Goal: Check status: Check status

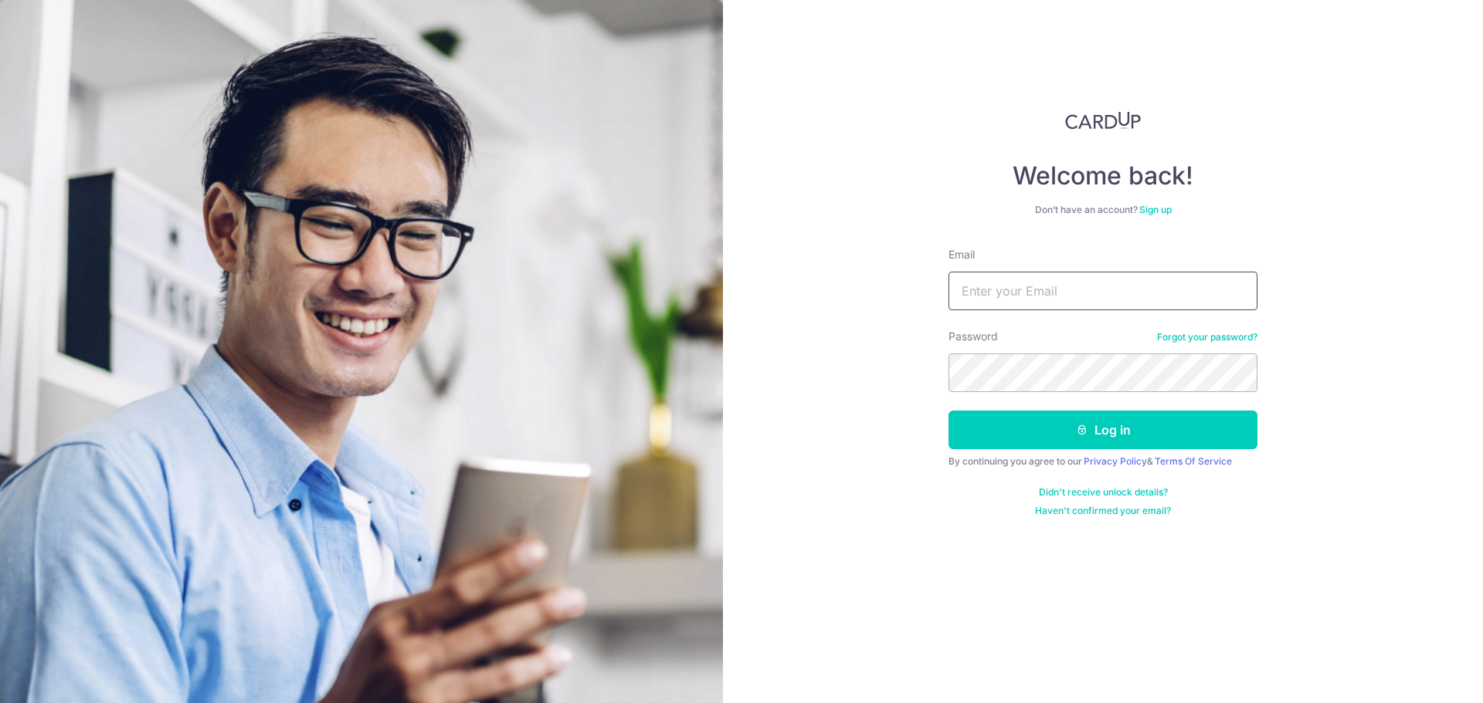
click at [962, 291] on input "Email" at bounding box center [1102, 291] width 309 height 39
type input "[EMAIL_ADDRESS][DOMAIN_NAME]"
click at [948, 411] on button "Log in" at bounding box center [1102, 430] width 309 height 39
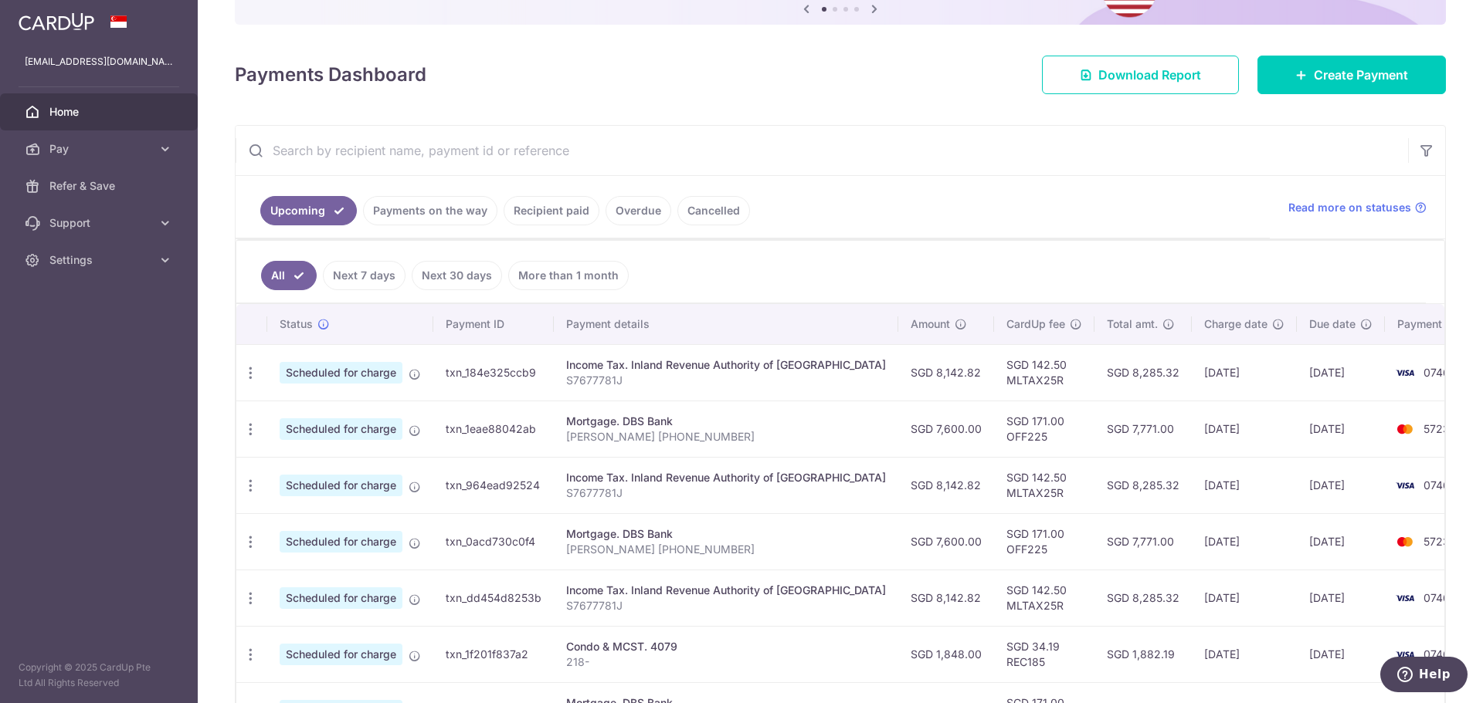
scroll to position [154, 0]
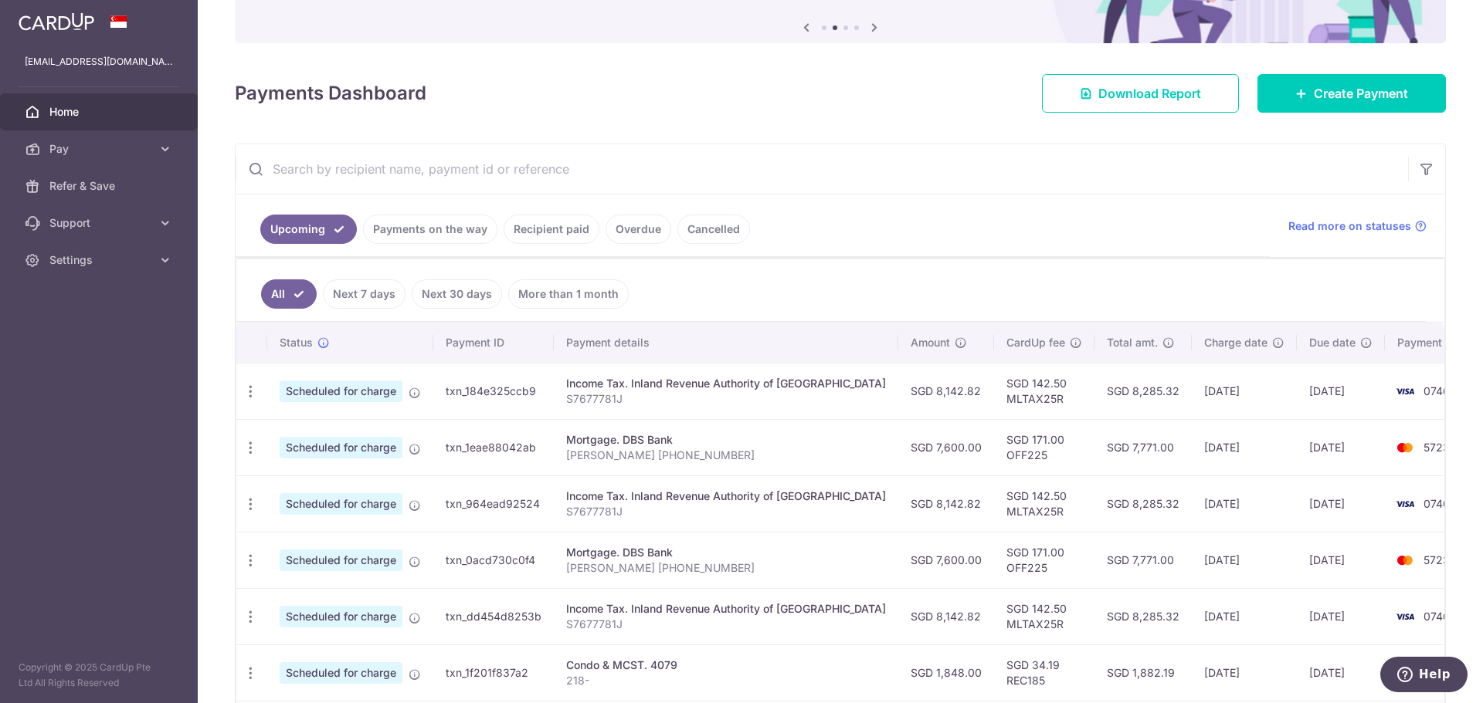
click at [429, 236] on link "Payments on the way" at bounding box center [430, 229] width 134 height 29
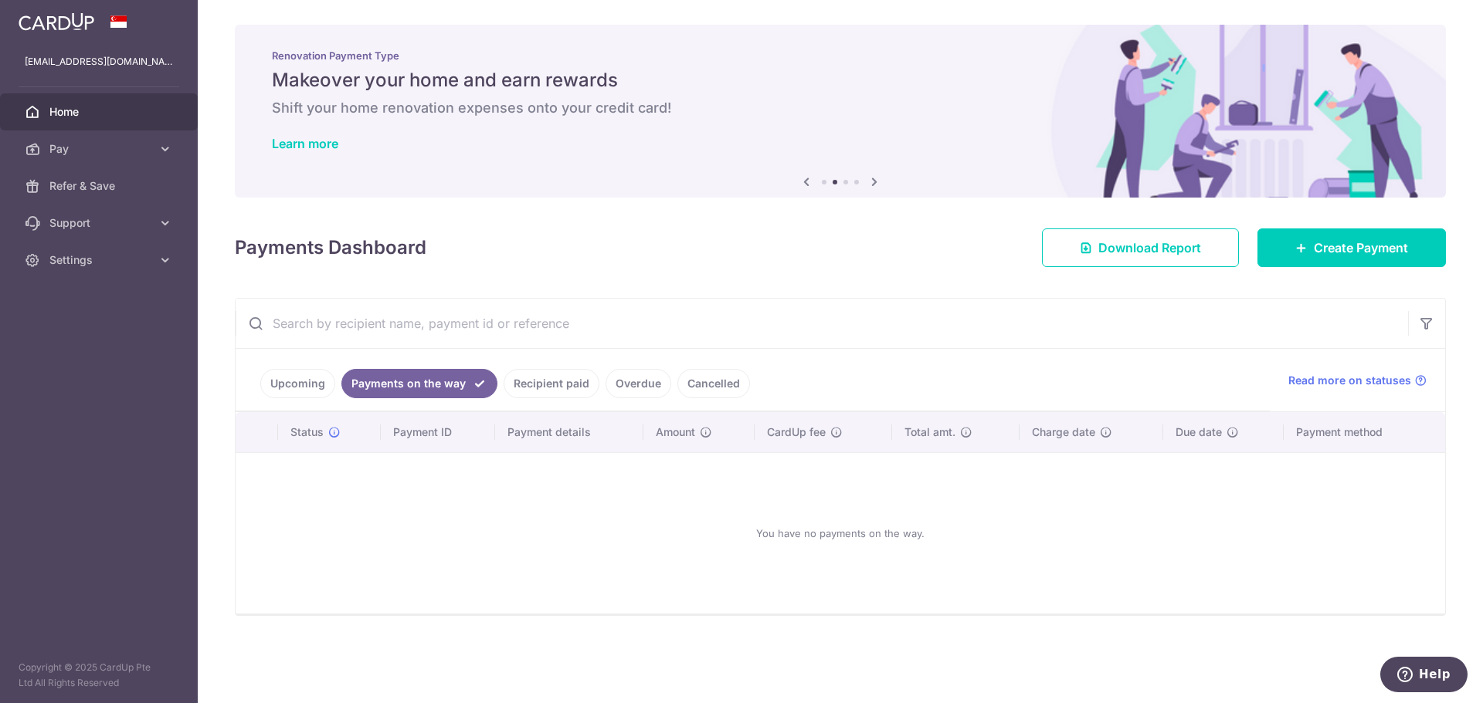
scroll to position [0, 0]
click at [544, 379] on link "Recipient paid" at bounding box center [551, 383] width 96 height 29
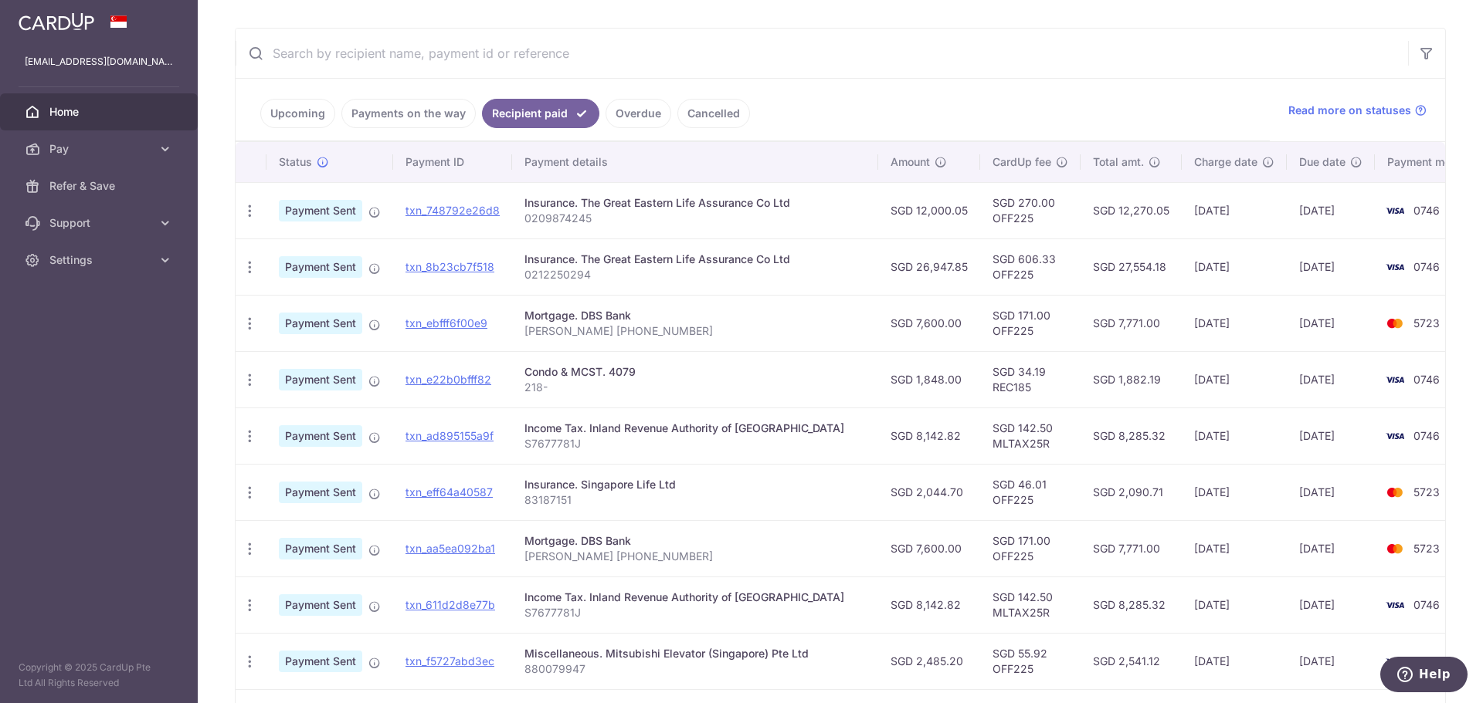
scroll to position [193, 0]
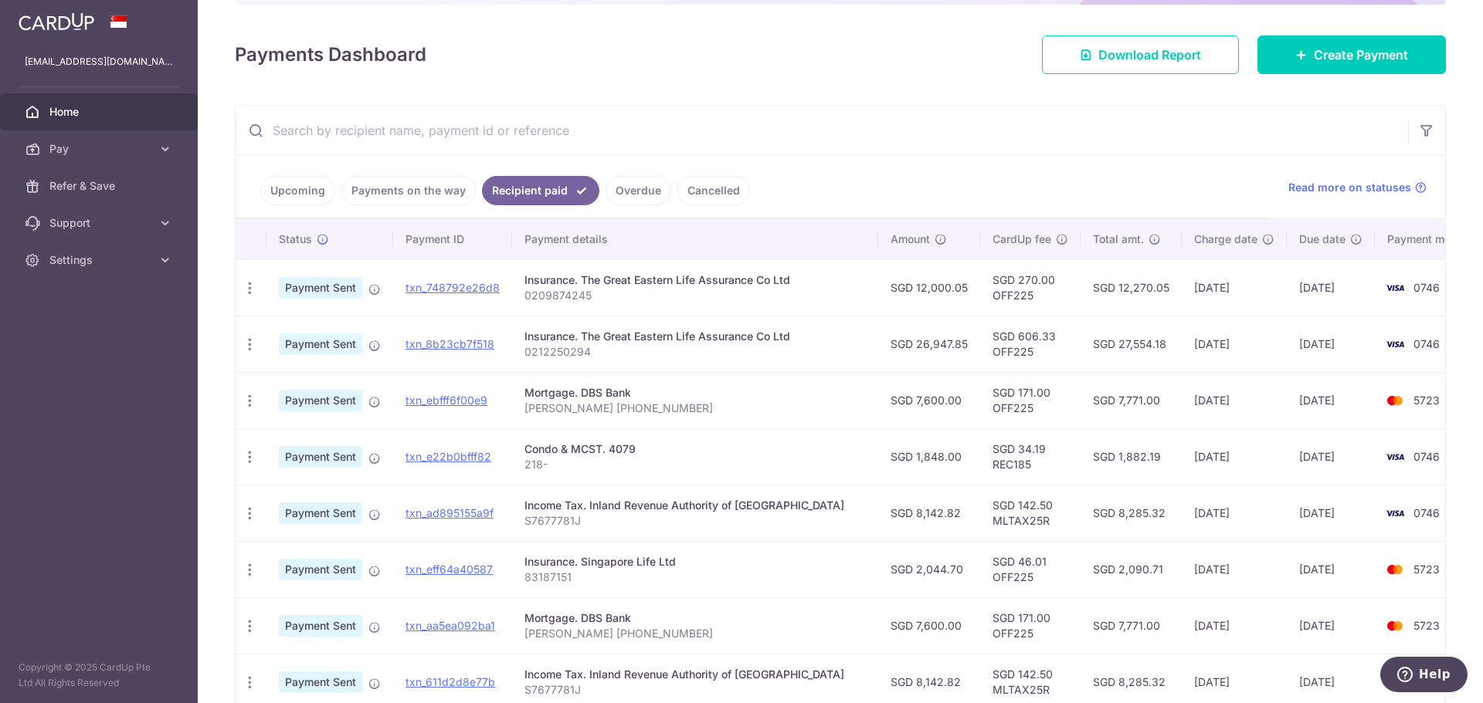
click at [639, 200] on link "Overdue" at bounding box center [638, 190] width 66 height 29
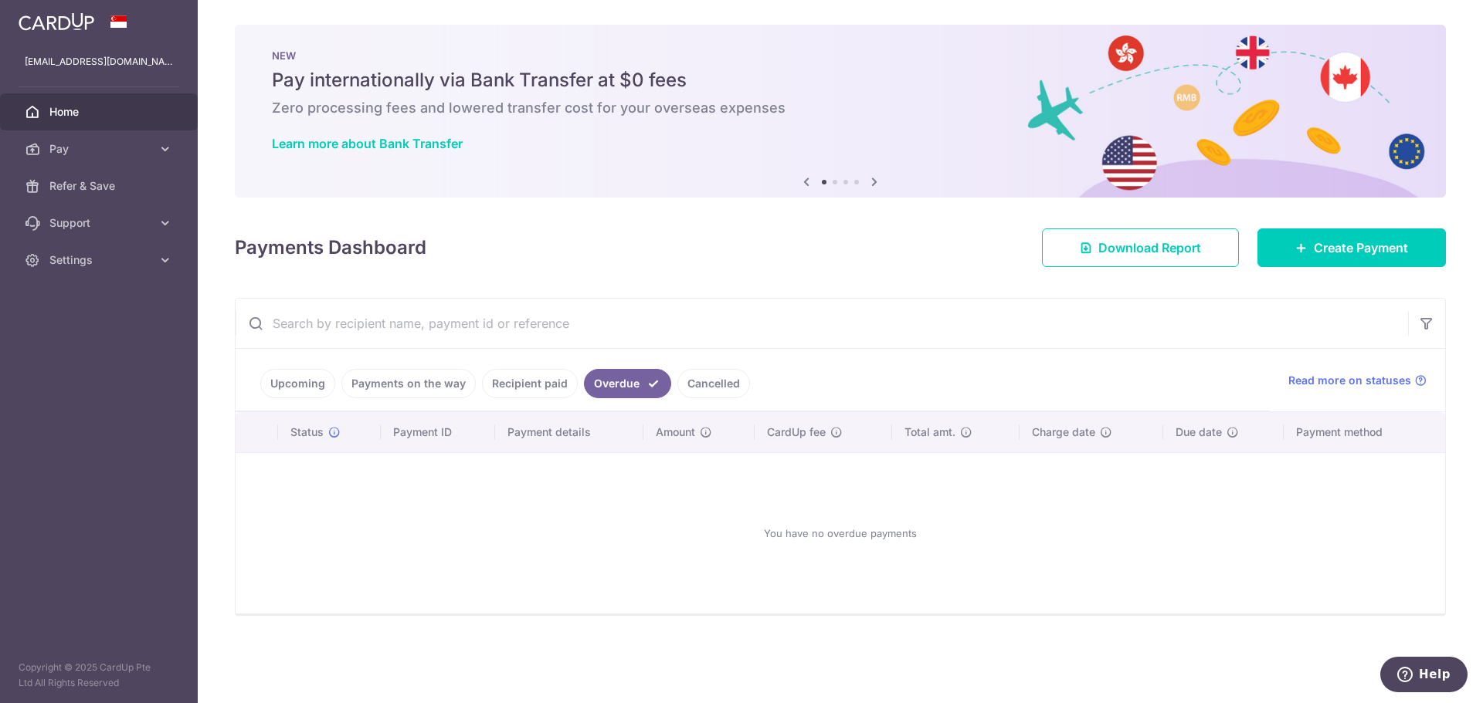
scroll to position [0, 0]
click at [689, 380] on link "Cancelled" at bounding box center [713, 383] width 73 height 29
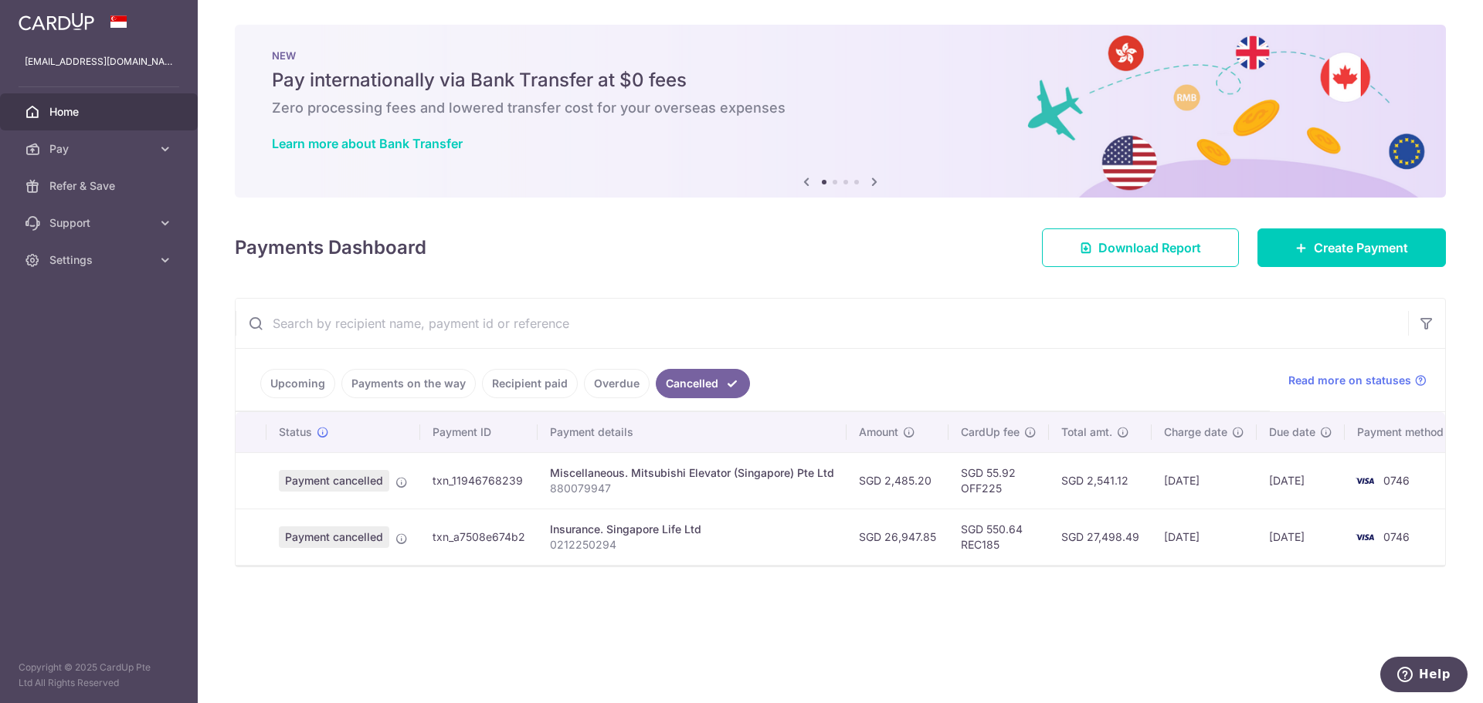
click at [422, 389] on link "Payments on the way" at bounding box center [408, 383] width 134 height 29
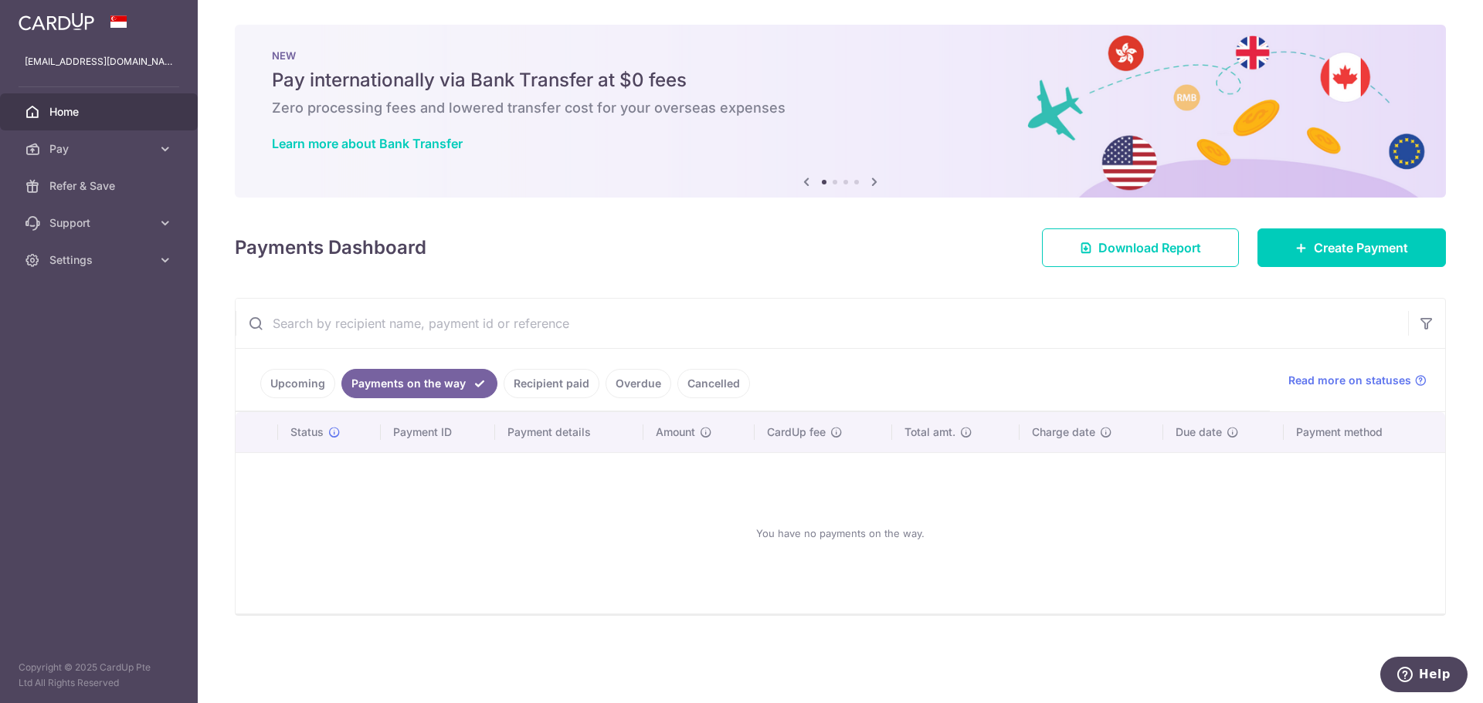
click at [551, 383] on link "Recipient paid" at bounding box center [551, 383] width 96 height 29
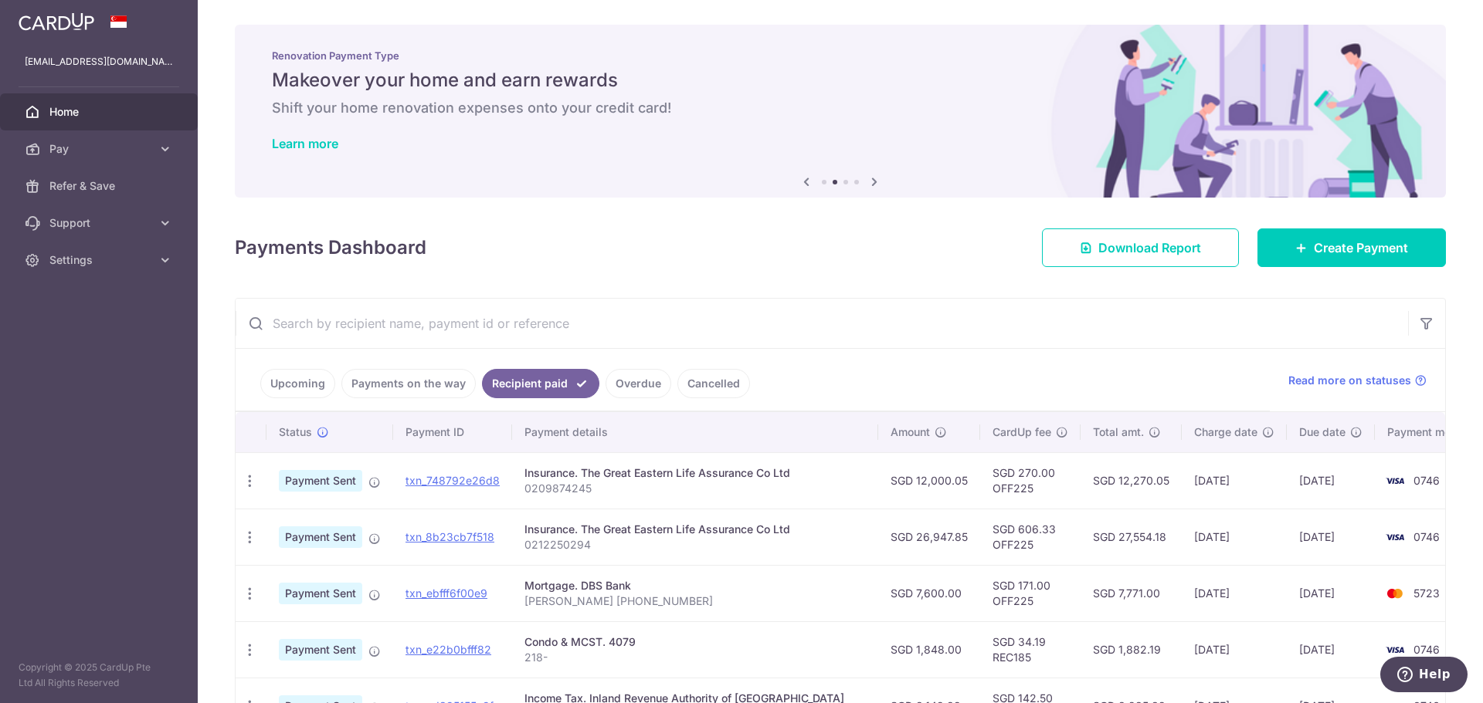
click at [287, 380] on link "Upcoming" at bounding box center [297, 383] width 75 height 29
